Goal: Task Accomplishment & Management: Manage account settings

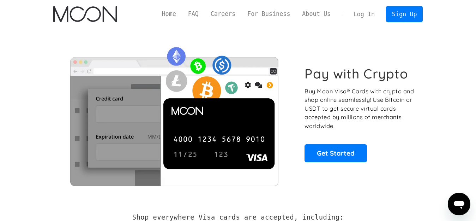
click at [367, 15] on link "Log In" at bounding box center [364, 14] width 33 height 16
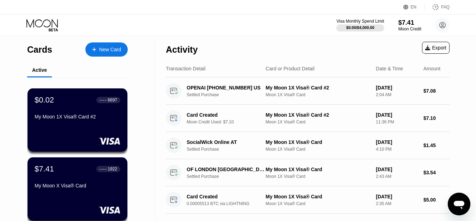
scroll to position [34, 0]
